Goal: Task Accomplishment & Management: Manage account settings

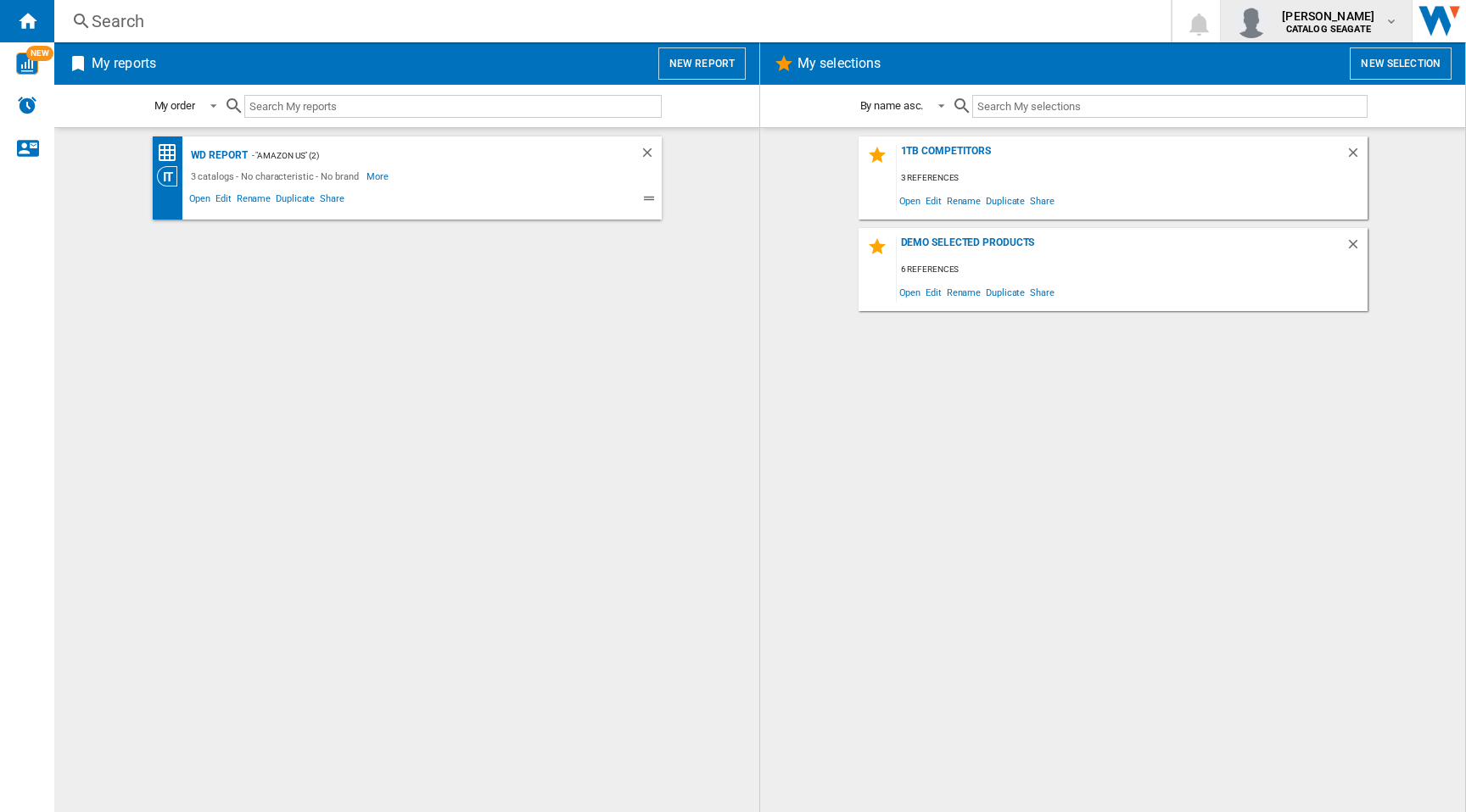
click at [1372, 17] on span "[PERSON_NAME]" at bounding box center [1327, 16] width 92 height 17
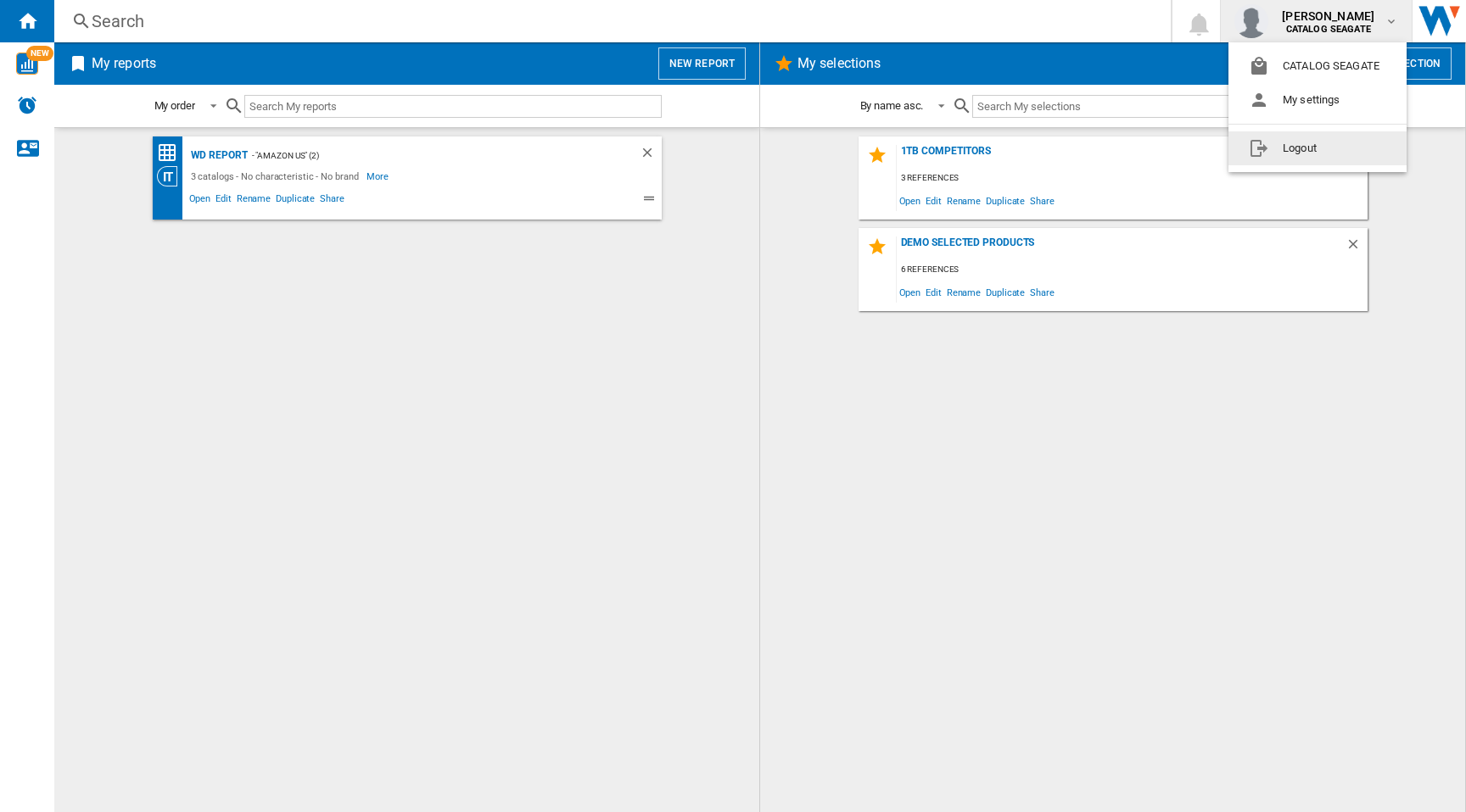
click at [1299, 152] on button "Logout" at bounding box center [1317, 148] width 178 height 34
